Goal: Use online tool/utility: Utilize a website feature to perform a specific function

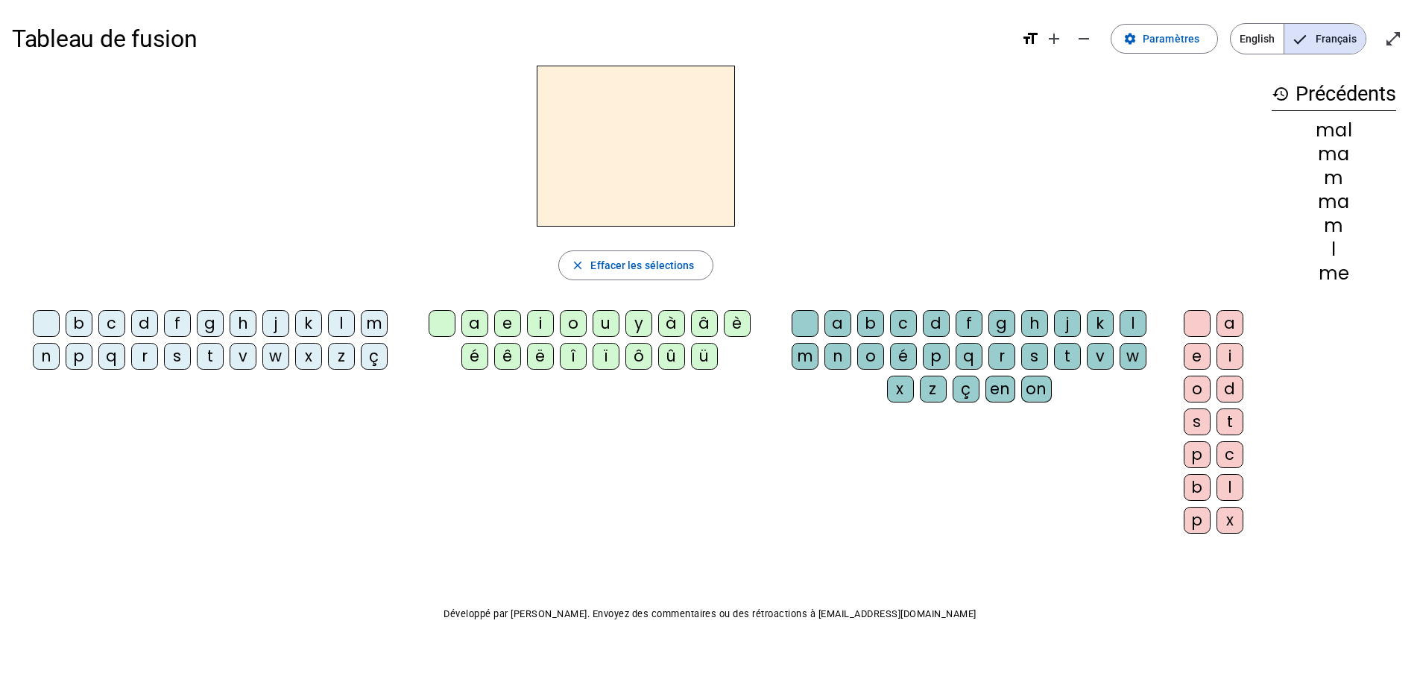
click at [537, 317] on div "i" at bounding box center [540, 323] width 27 height 27
click at [1137, 322] on div "l" at bounding box center [1132, 323] width 27 height 27
click at [592, 263] on span "Effacer les sélections" at bounding box center [642, 265] width 104 height 18
click at [379, 320] on div "m" at bounding box center [374, 323] width 27 height 27
click at [534, 321] on div "i" at bounding box center [540, 323] width 27 height 27
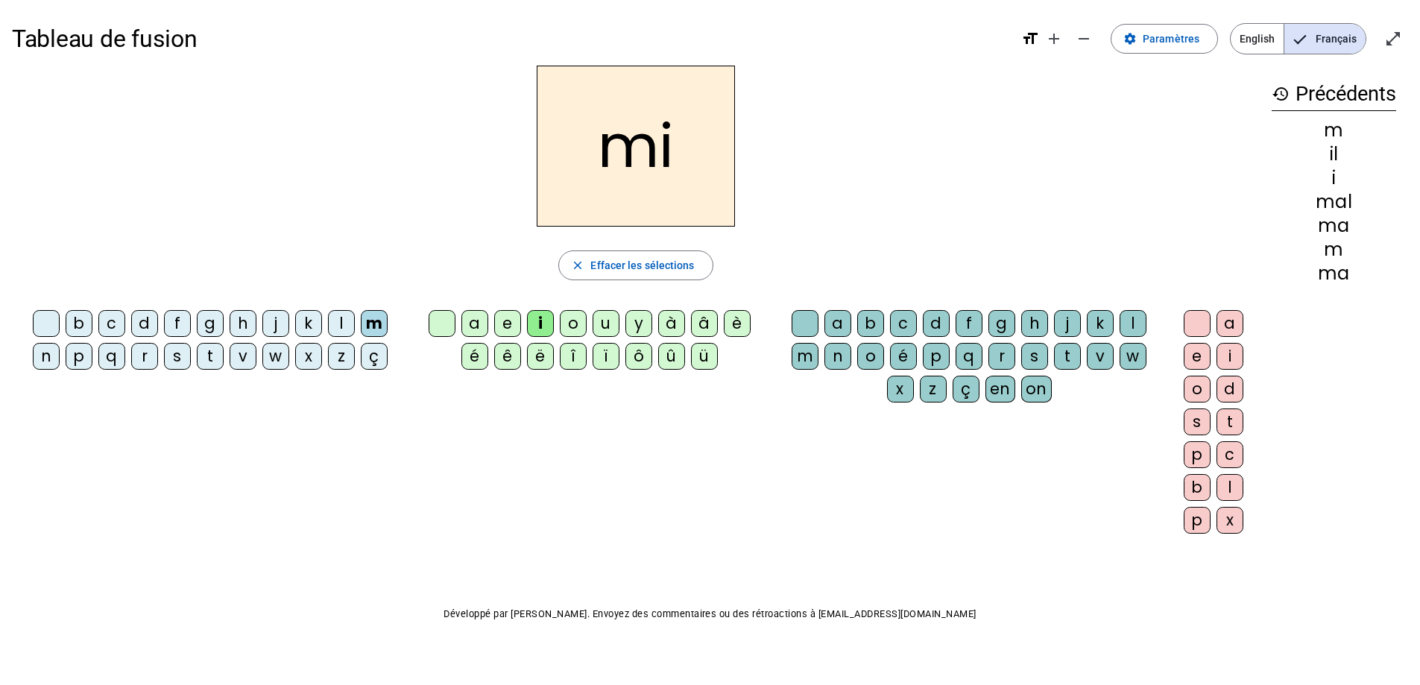
click at [1128, 318] on div "l" at bounding box center [1132, 323] width 27 height 27
click at [613, 266] on span "Effacer les sélections" at bounding box center [642, 265] width 104 height 18
click at [378, 330] on div "m" at bounding box center [374, 323] width 27 height 27
click at [481, 315] on div "a" at bounding box center [474, 323] width 27 height 27
click at [1142, 320] on div "l" at bounding box center [1132, 323] width 27 height 27
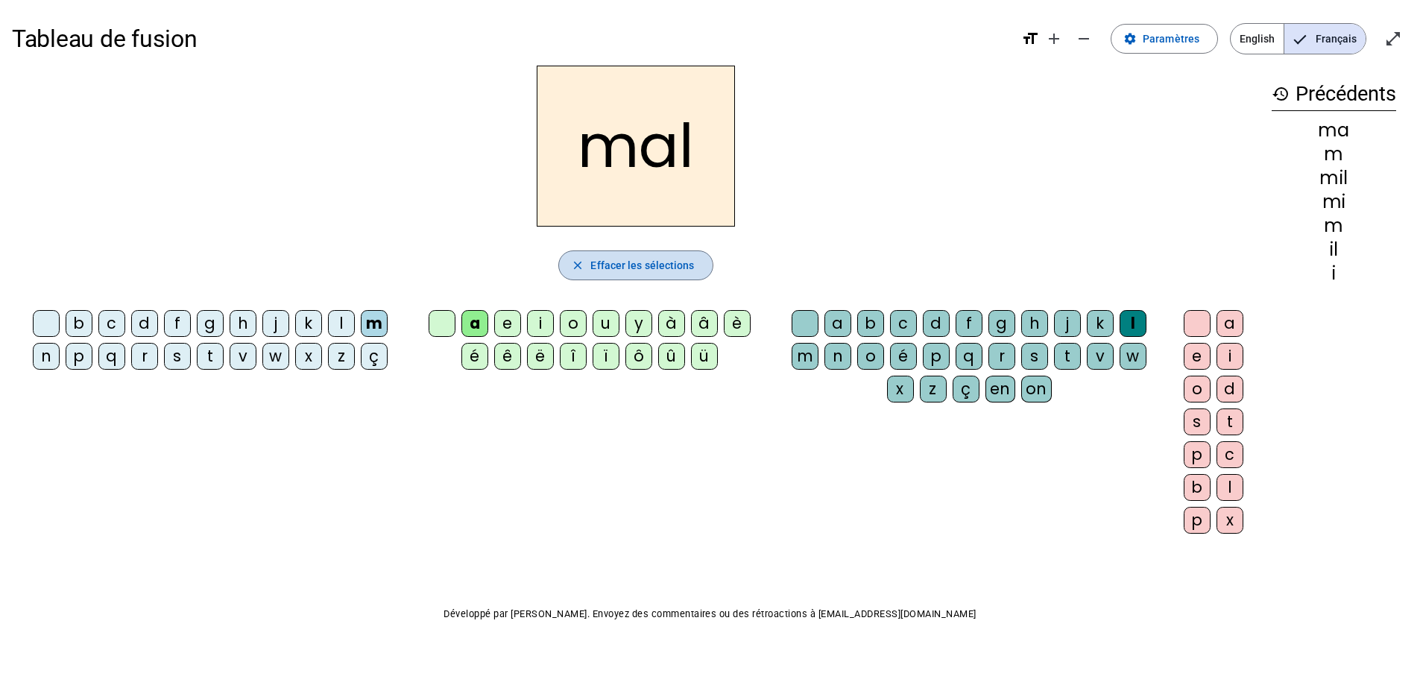
click at [603, 268] on span "Effacer les sélections" at bounding box center [642, 265] width 104 height 18
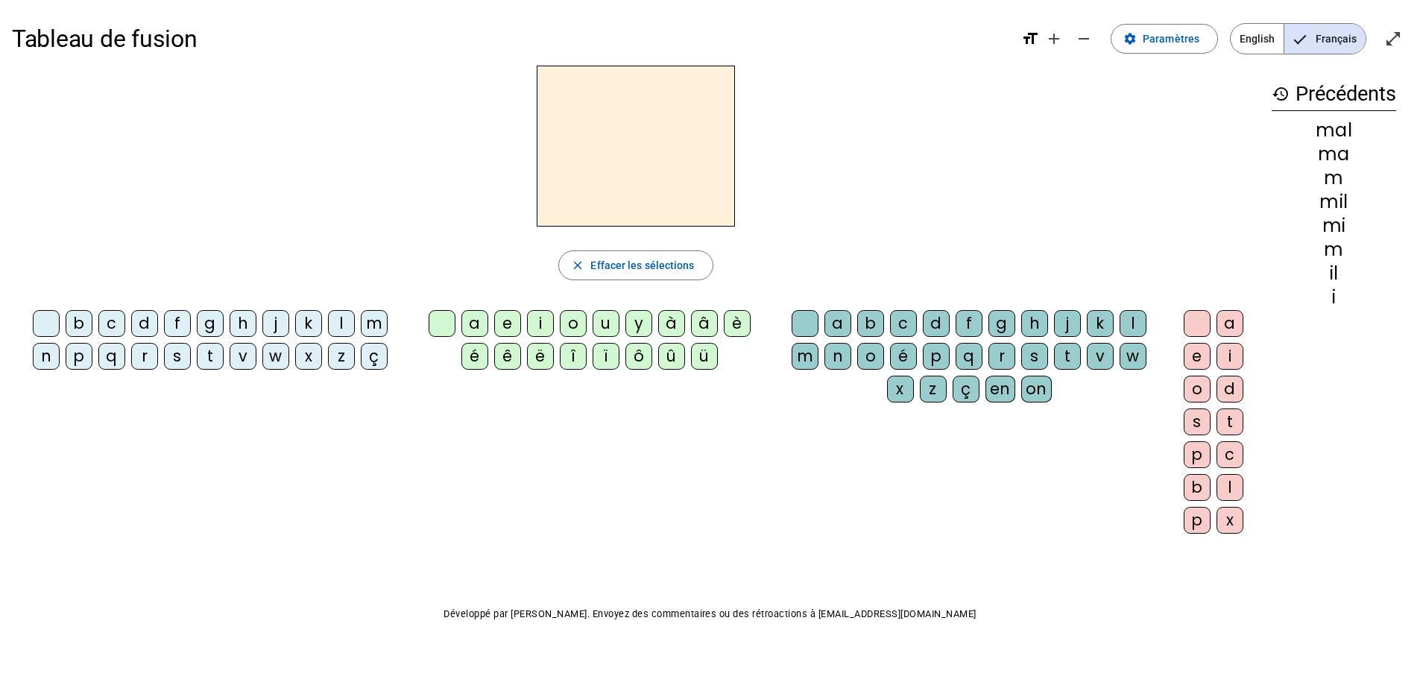
click at [369, 323] on div "m" at bounding box center [374, 323] width 27 height 27
click at [479, 323] on div "a" at bounding box center [474, 323] width 27 height 27
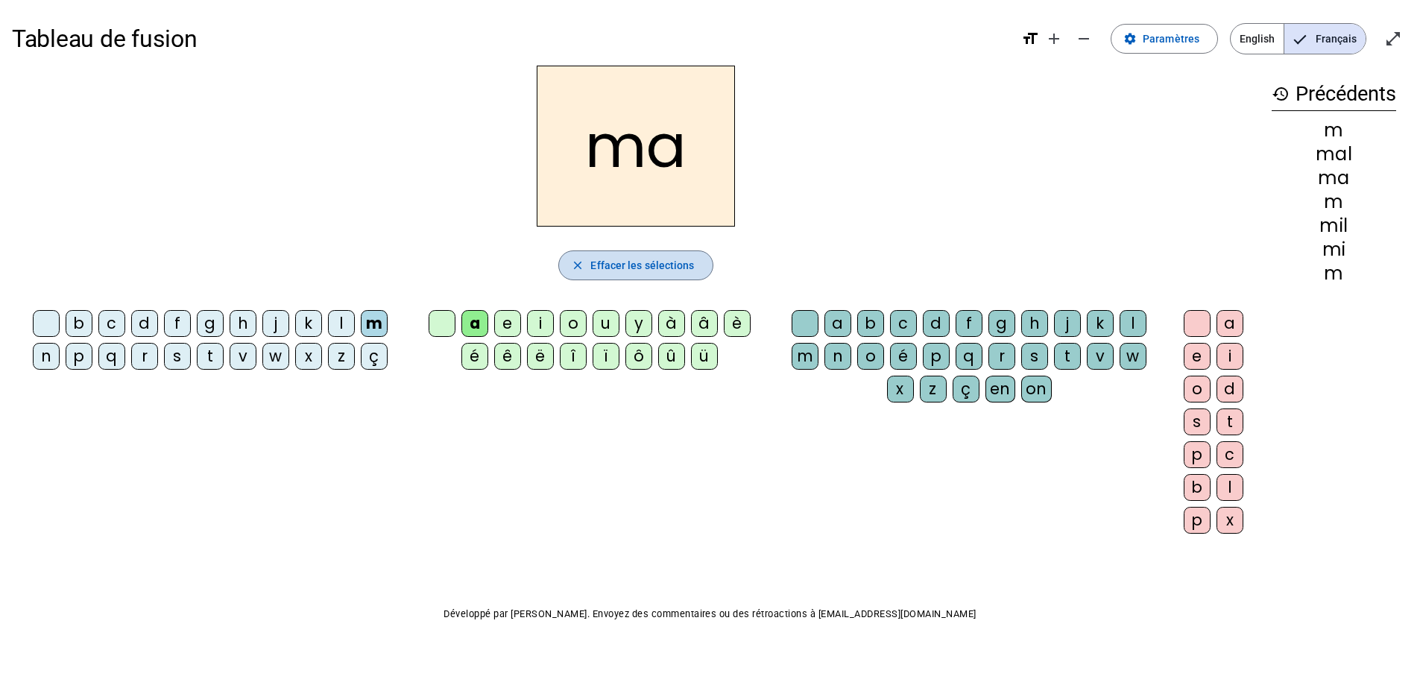
click at [671, 262] on span "Effacer les sélections" at bounding box center [642, 265] width 104 height 18
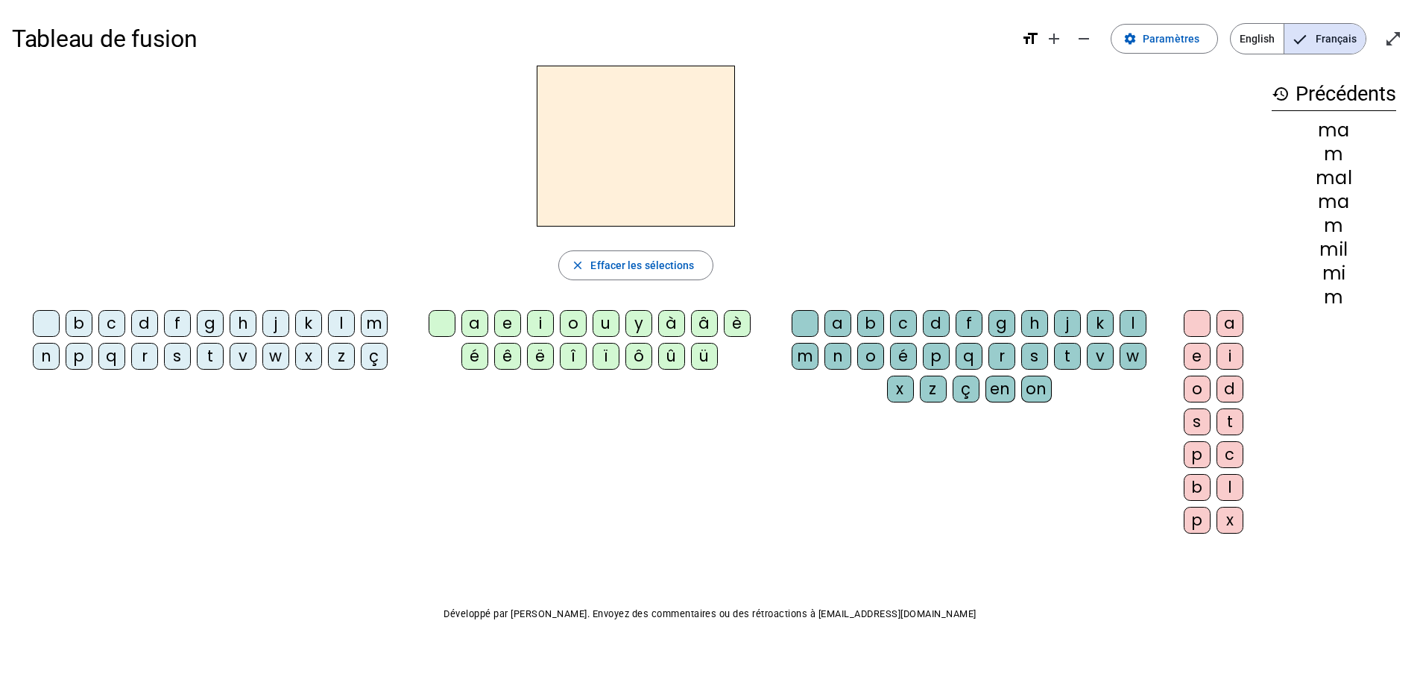
click at [345, 317] on div "l" at bounding box center [341, 323] width 27 height 27
click at [475, 319] on div "a" at bounding box center [474, 323] width 27 height 27
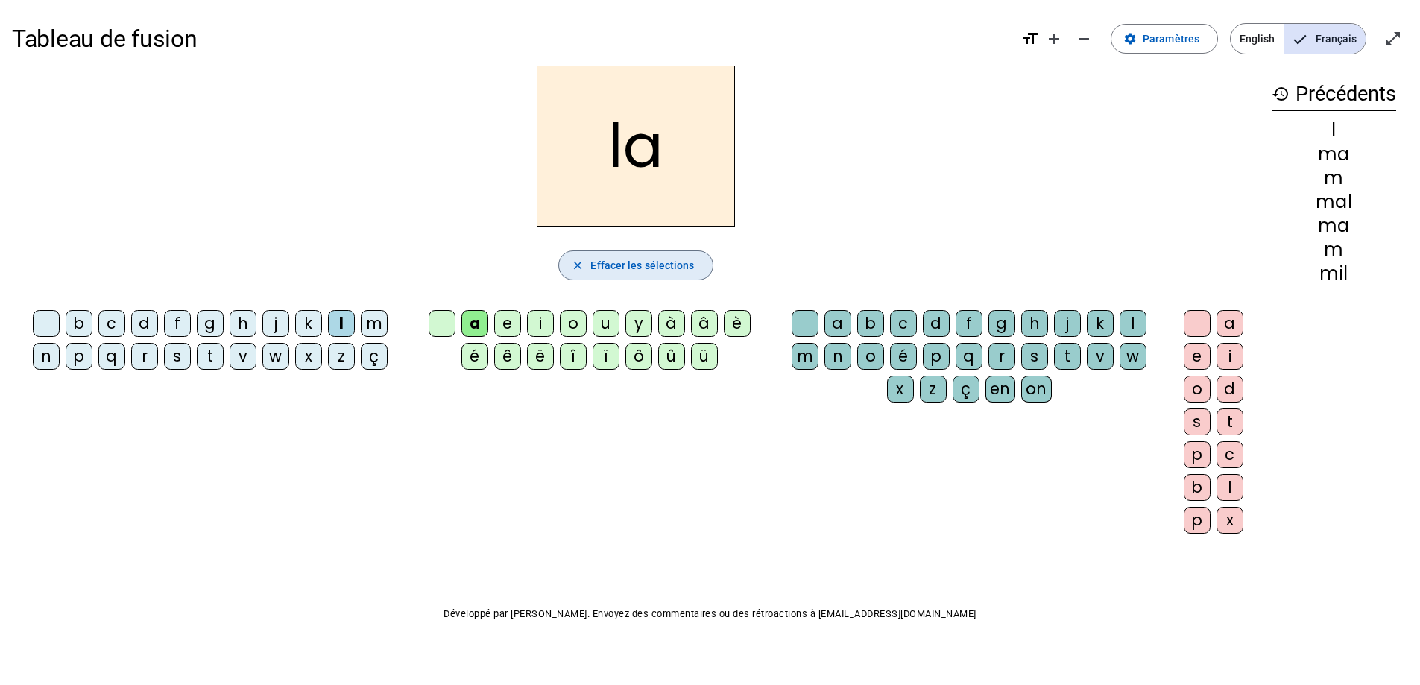
drag, startPoint x: 612, startPoint y: 264, endPoint x: 481, endPoint y: 263, distance: 131.2
click at [612, 264] on span "Effacer les sélections" at bounding box center [642, 265] width 104 height 18
click at [338, 323] on div "l" at bounding box center [341, 323] width 27 height 27
click at [610, 322] on div "u" at bounding box center [605, 323] width 27 height 27
click at [582, 271] on mat-icon "close" at bounding box center [577, 265] width 13 height 13
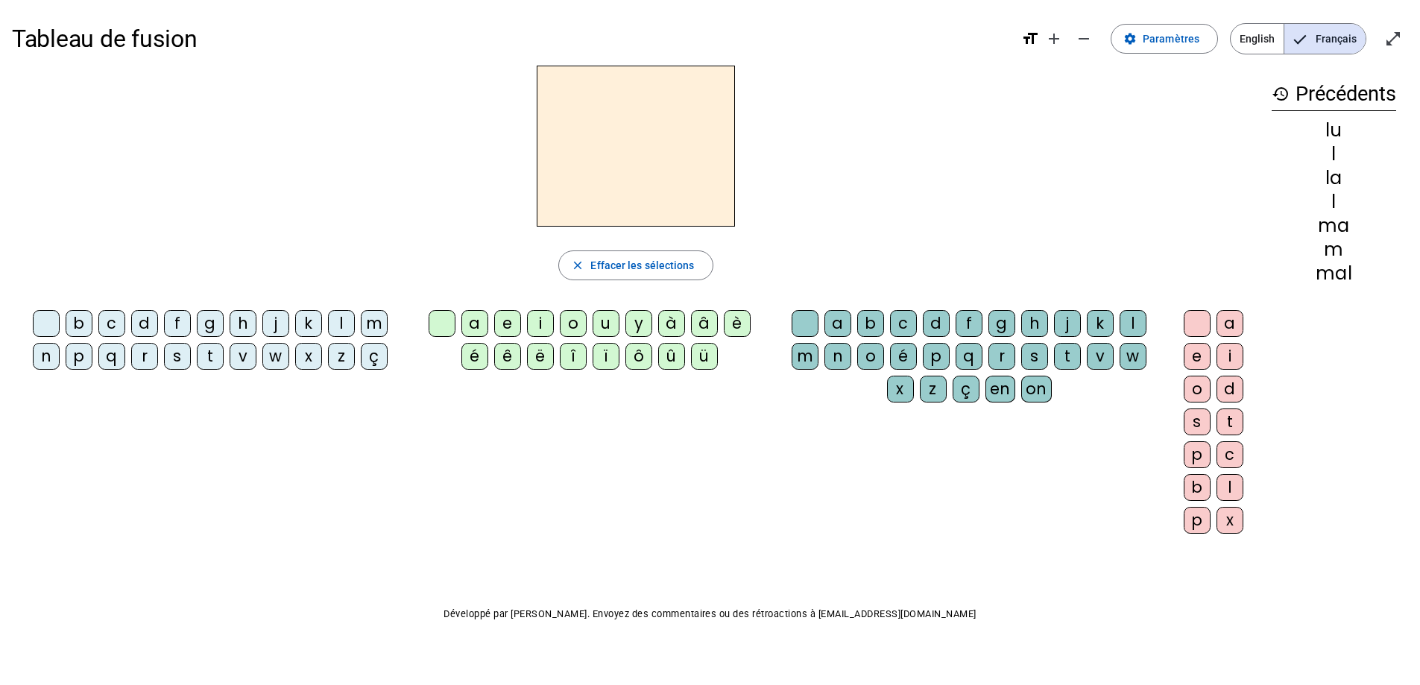
click at [138, 320] on div "d" at bounding box center [144, 323] width 27 height 27
click at [596, 320] on div "u" at bounding box center [605, 323] width 27 height 27
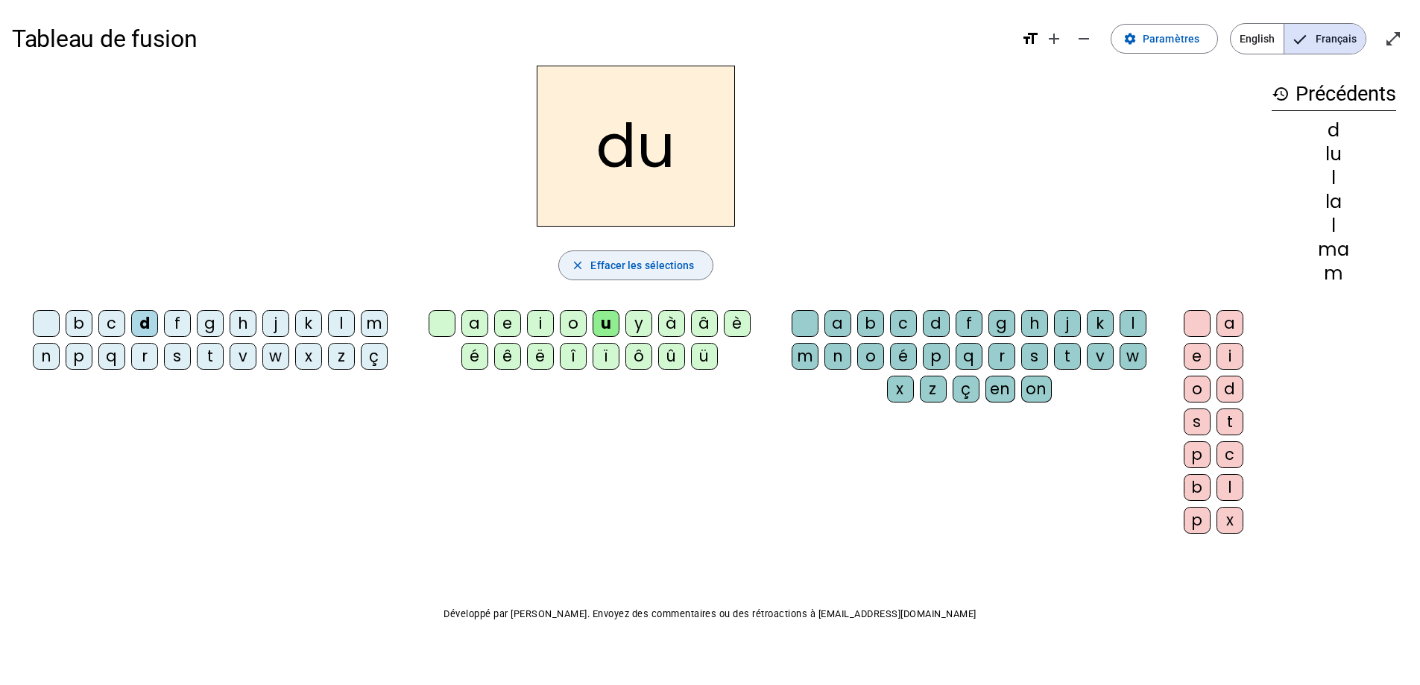
click at [604, 266] on span "Effacer les sélections" at bounding box center [642, 265] width 104 height 18
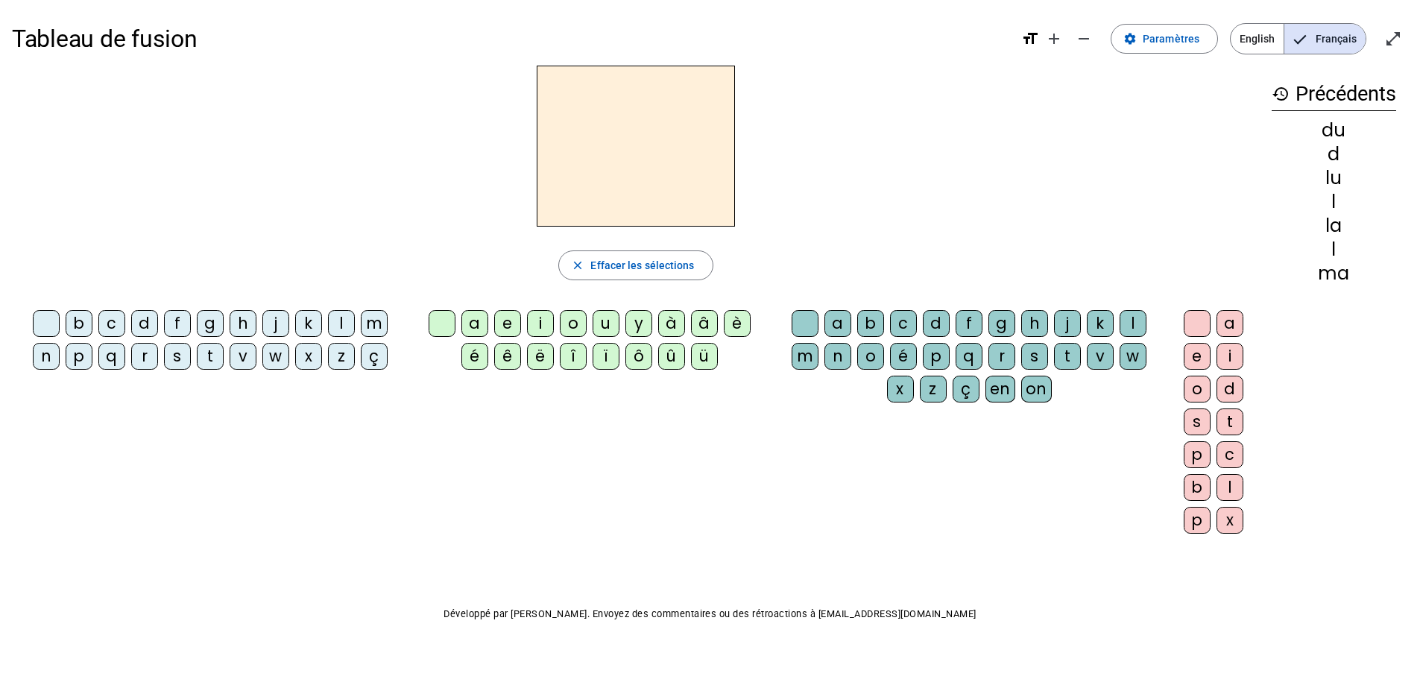
click at [203, 355] on div "t" at bounding box center [210, 356] width 27 height 27
click at [602, 326] on div "u" at bounding box center [605, 323] width 27 height 27
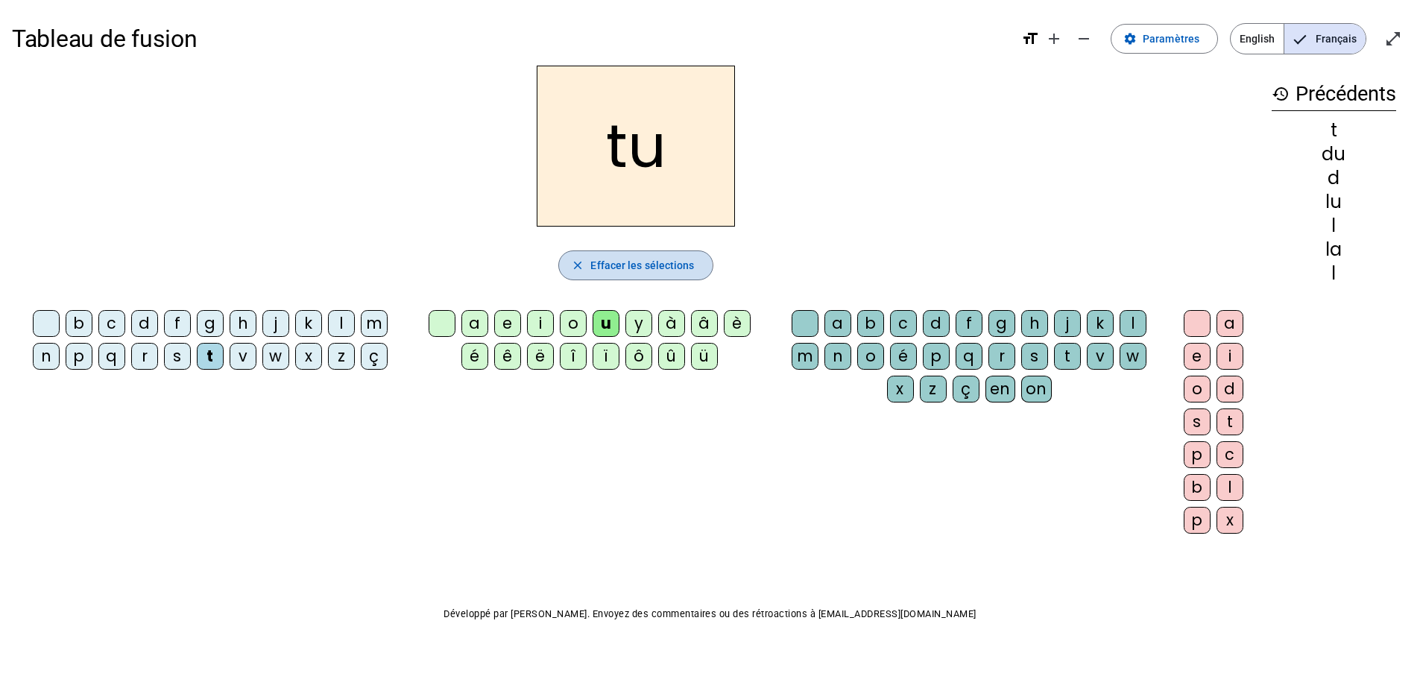
click at [584, 269] on mat-icon "close" at bounding box center [577, 265] width 13 height 13
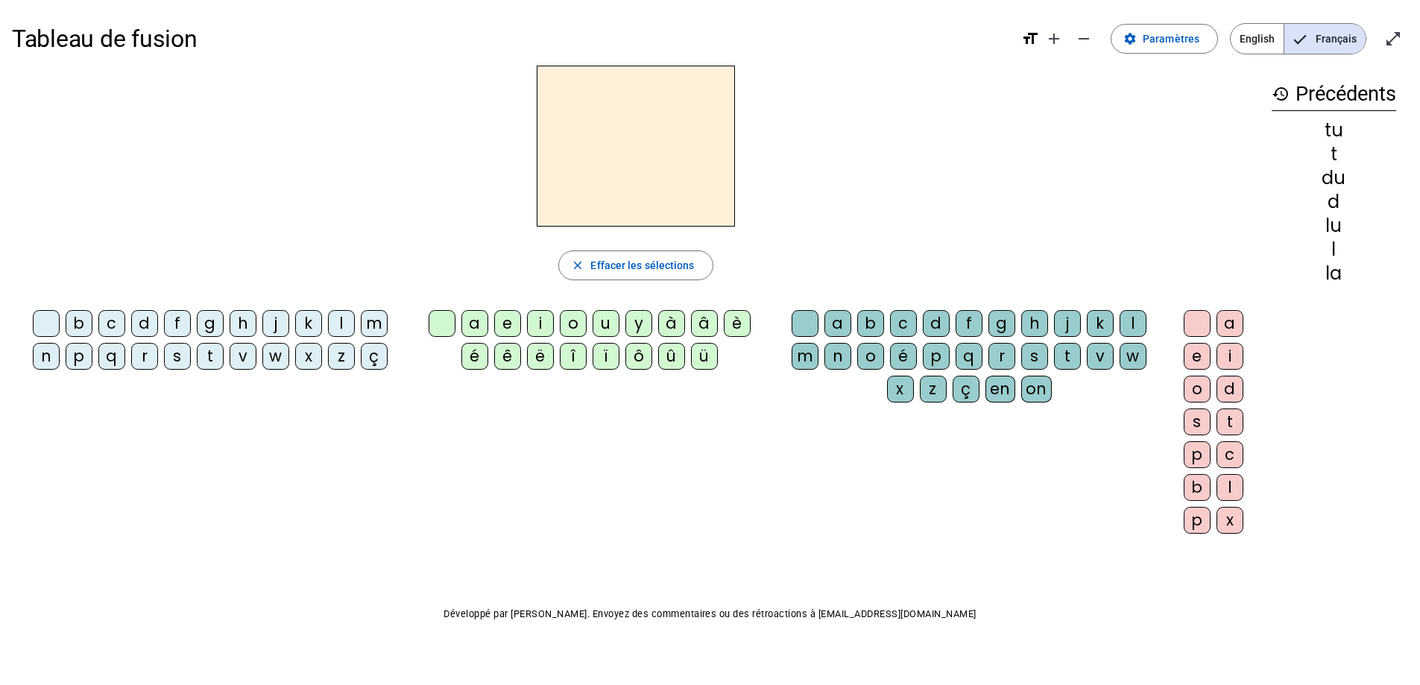
click at [209, 351] on div "t" at bounding box center [210, 356] width 27 height 27
click at [508, 319] on div "e" at bounding box center [507, 323] width 27 height 27
click at [577, 271] on mat-icon "close" at bounding box center [577, 265] width 13 height 13
click at [136, 314] on div "d" at bounding box center [144, 323] width 27 height 27
click at [504, 326] on div "e" at bounding box center [507, 323] width 27 height 27
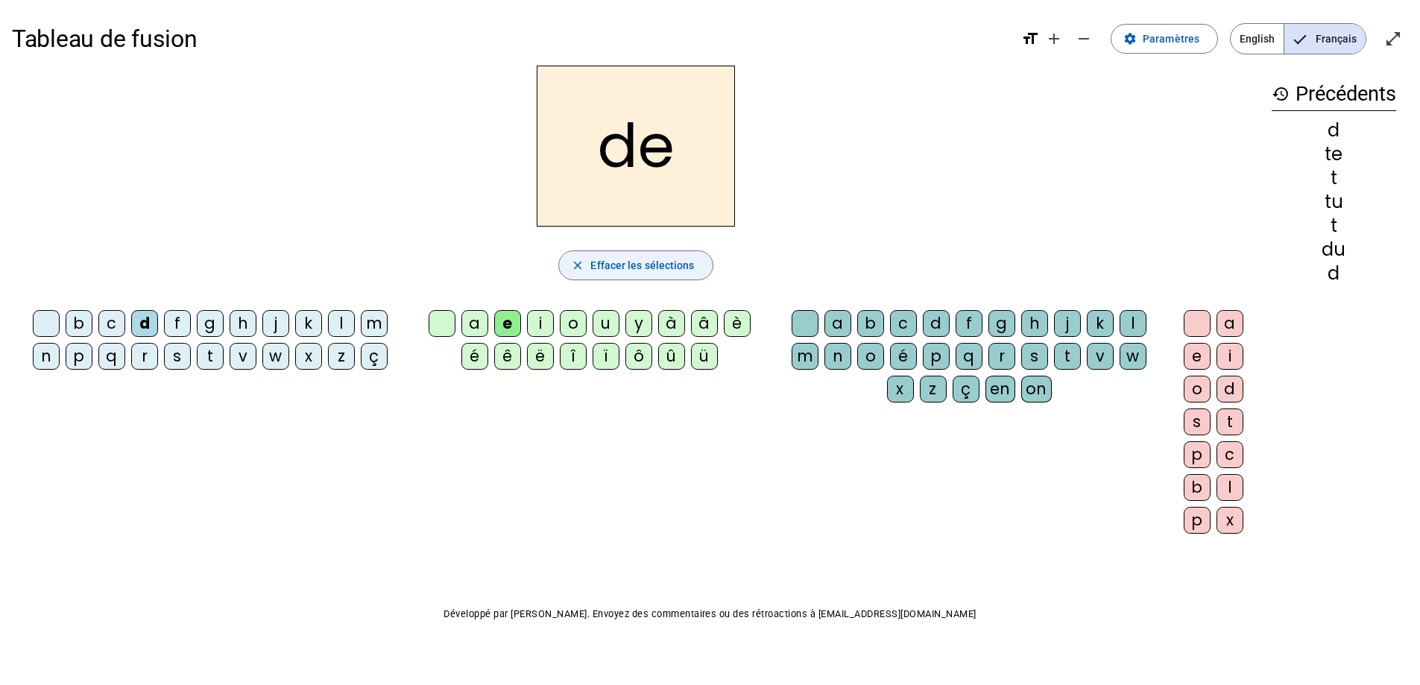
drag, startPoint x: 589, startPoint y: 262, endPoint x: 574, endPoint y: 265, distance: 15.4
click at [589, 262] on span "button" at bounding box center [635, 265] width 153 height 36
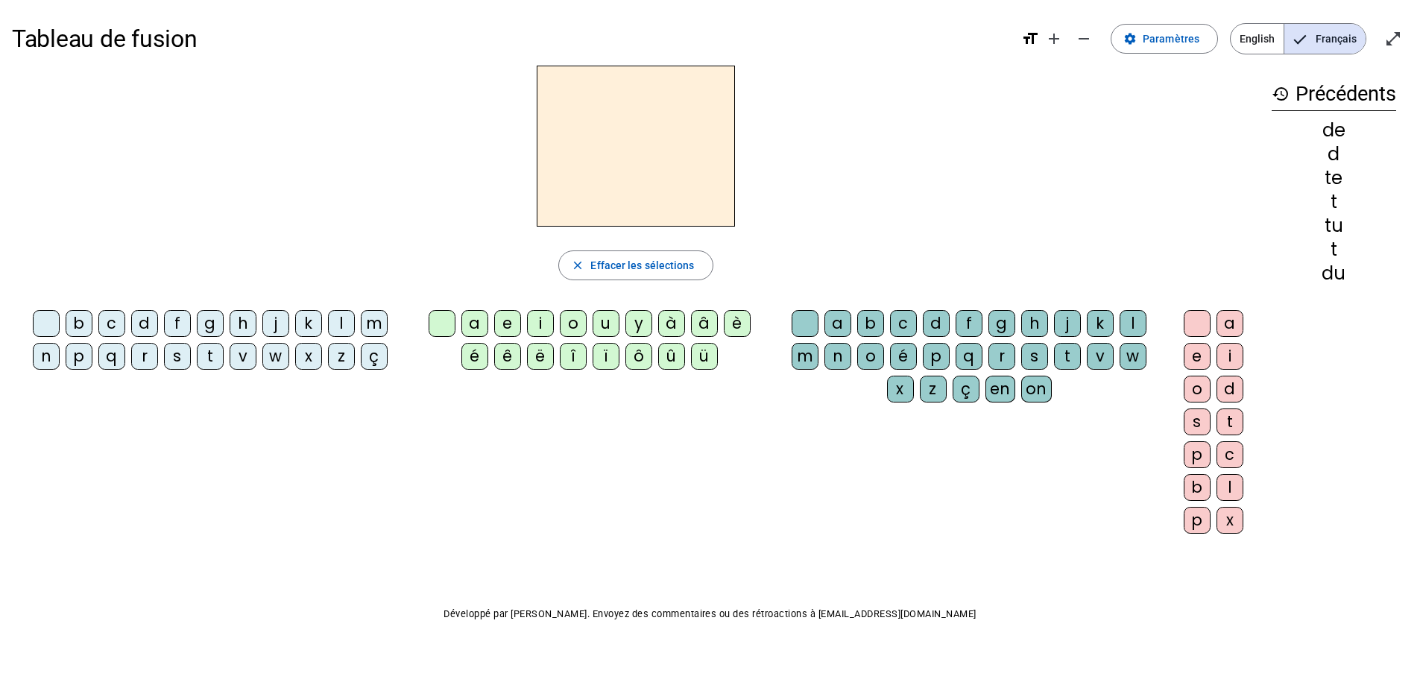
click at [283, 326] on div "j" at bounding box center [275, 323] width 27 height 27
click at [513, 326] on div "e" at bounding box center [507, 323] width 27 height 27
